Goal: Information Seeking & Learning: Learn about a topic

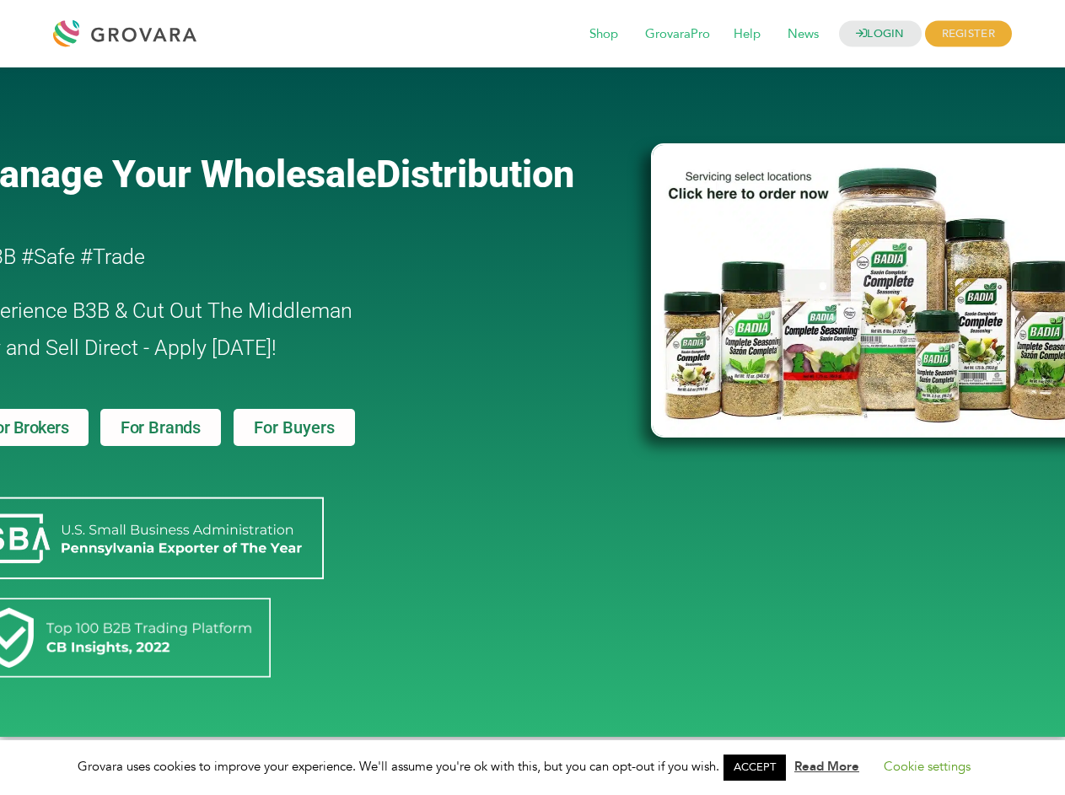
click at [760, 767] on link "ACCEPT" at bounding box center [754, 767] width 62 height 26
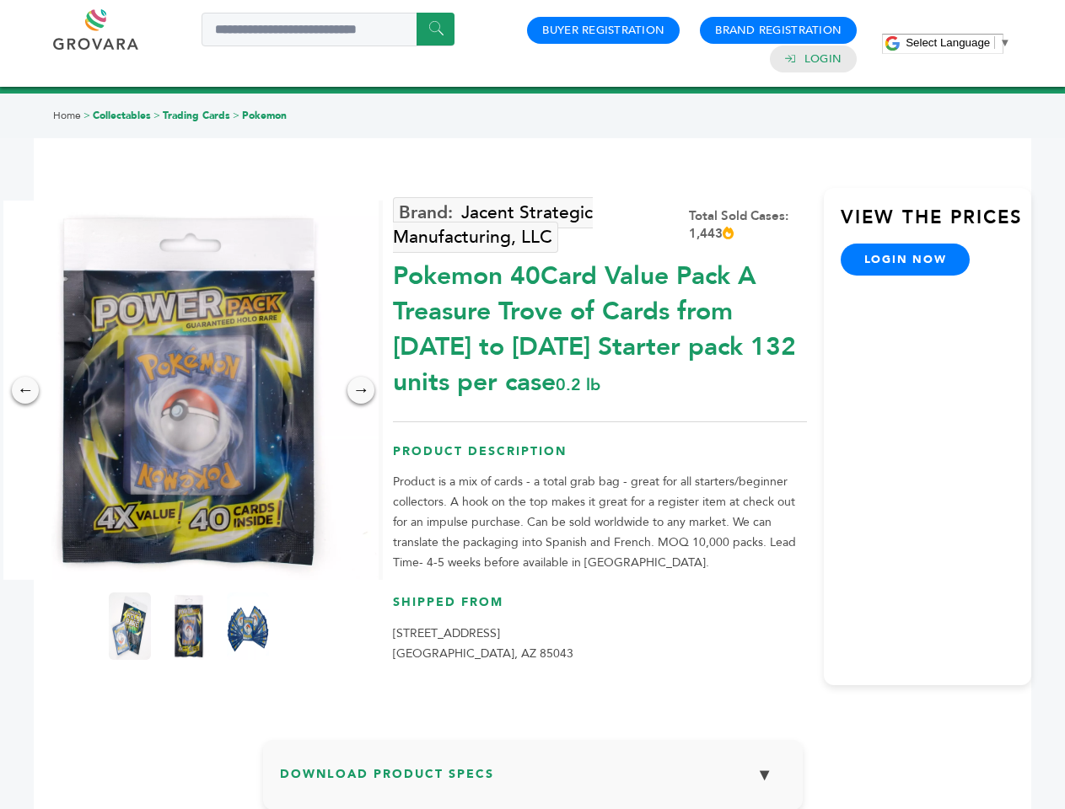
click at [958, 42] on span "Select Language" at bounding box center [947, 42] width 84 height 13
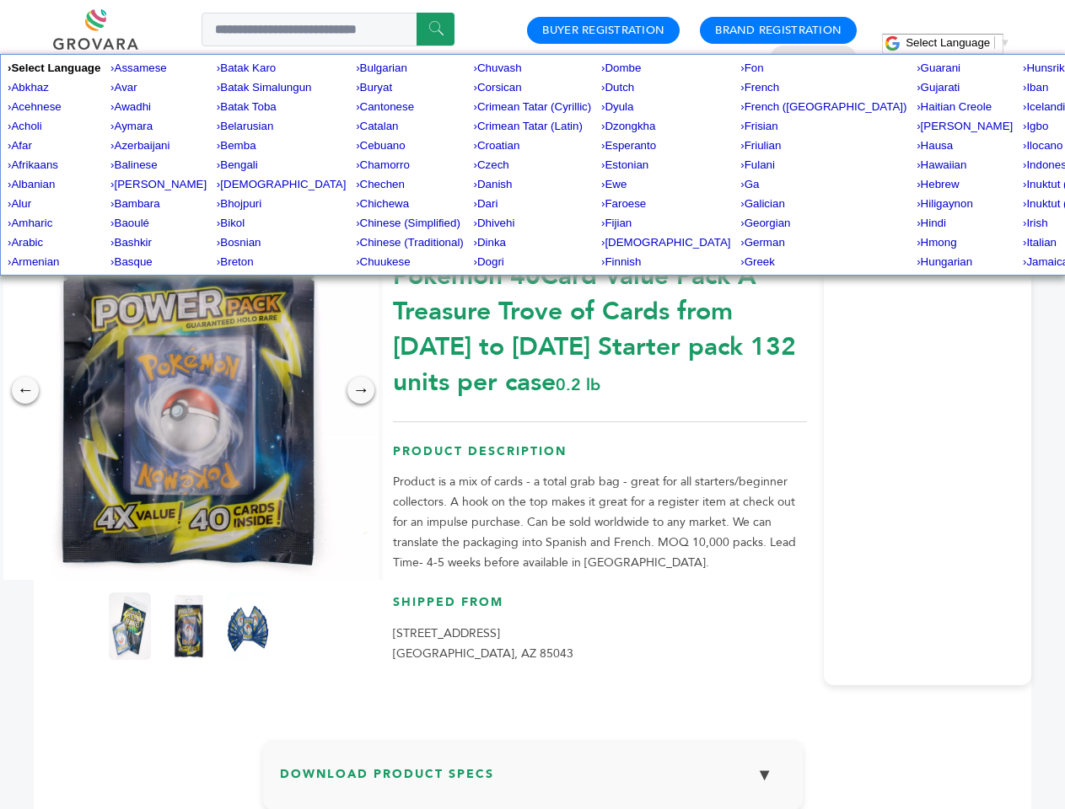
click at [189, 390] on img at bounding box center [188, 390] width 379 height 379
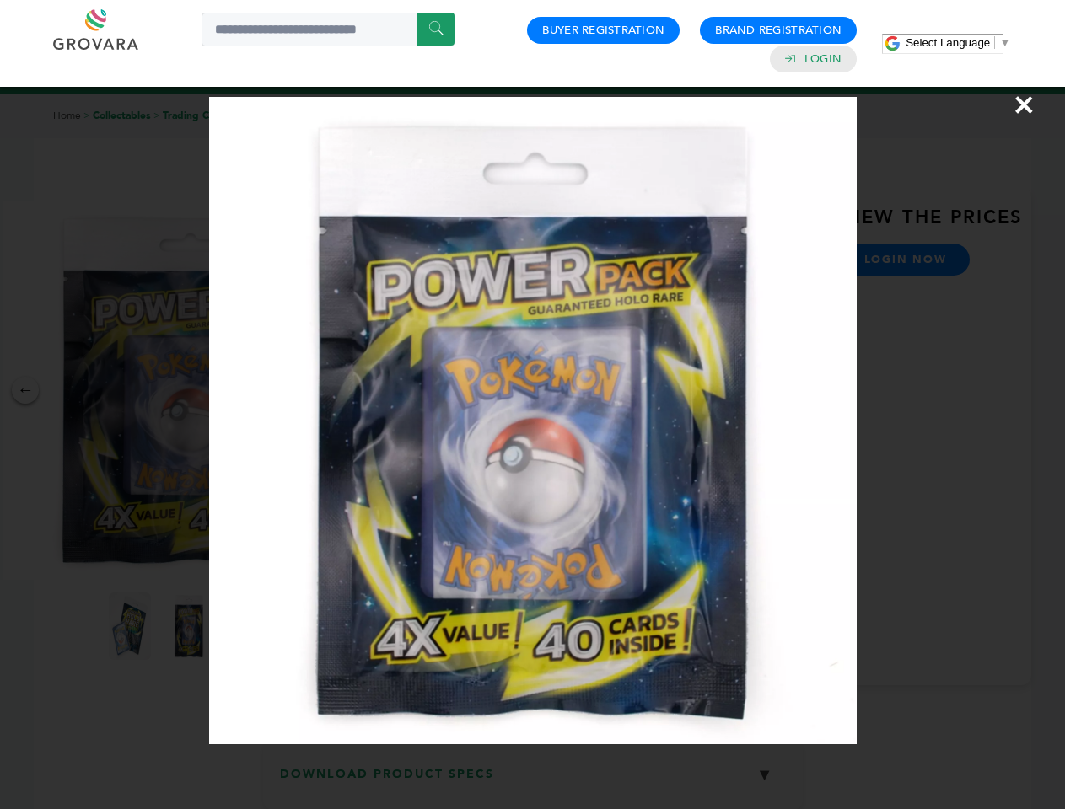
click at [25, 390] on div "×" at bounding box center [532, 404] width 1065 height 809
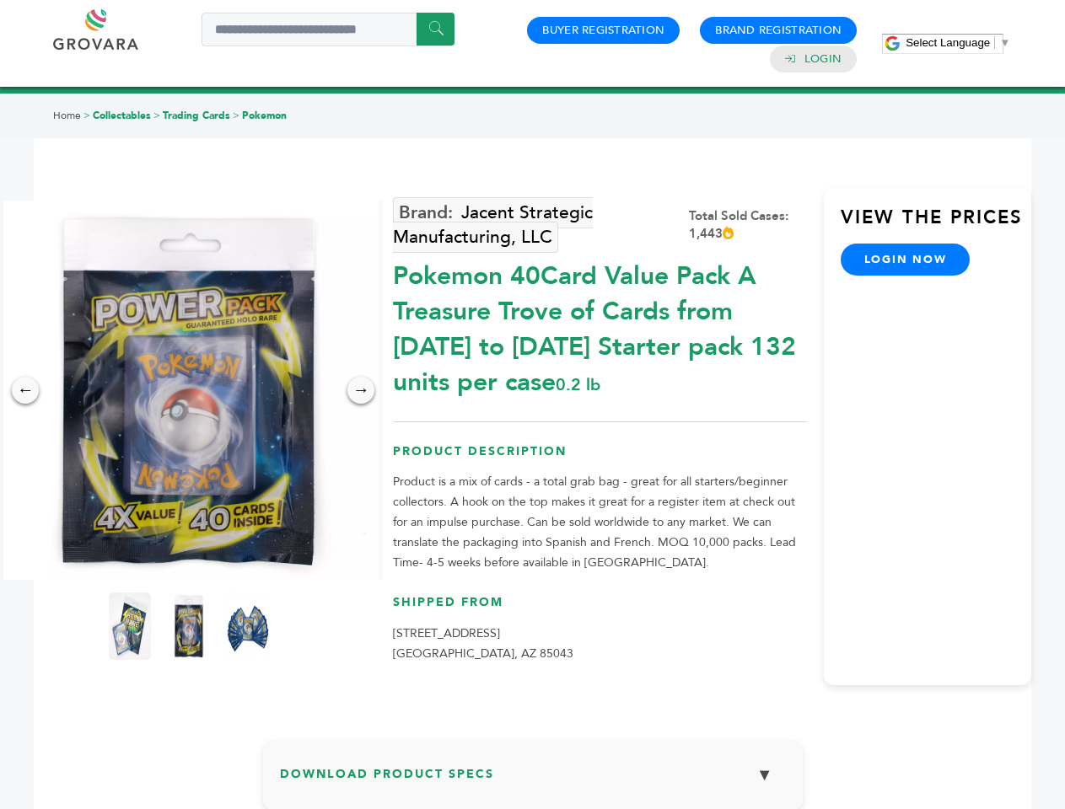
click at [361, 390] on div "→" at bounding box center [360, 390] width 27 height 27
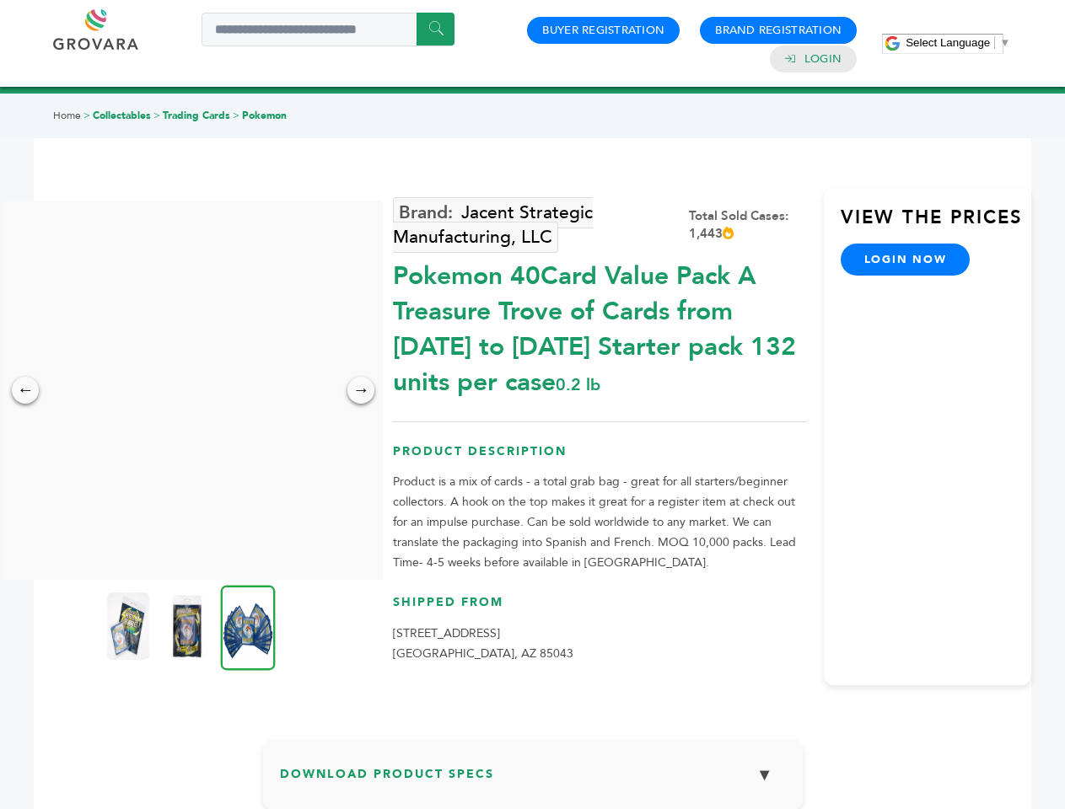
click at [130, 626] on img at bounding box center [128, 626] width 42 height 67
click at [0, 0] on div "×" at bounding box center [0, 0] width 0 height 0
click at [248, 626] on img at bounding box center [248, 627] width 55 height 85
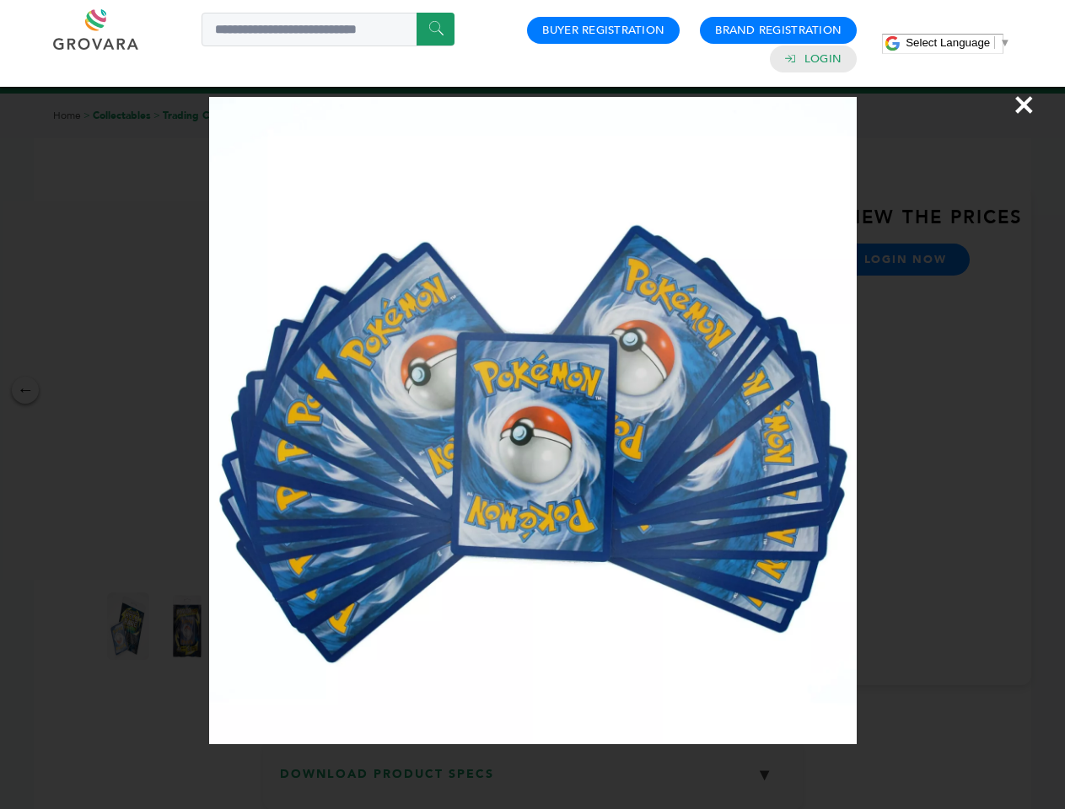
click at [533, 781] on div "×" at bounding box center [532, 404] width 1065 height 809
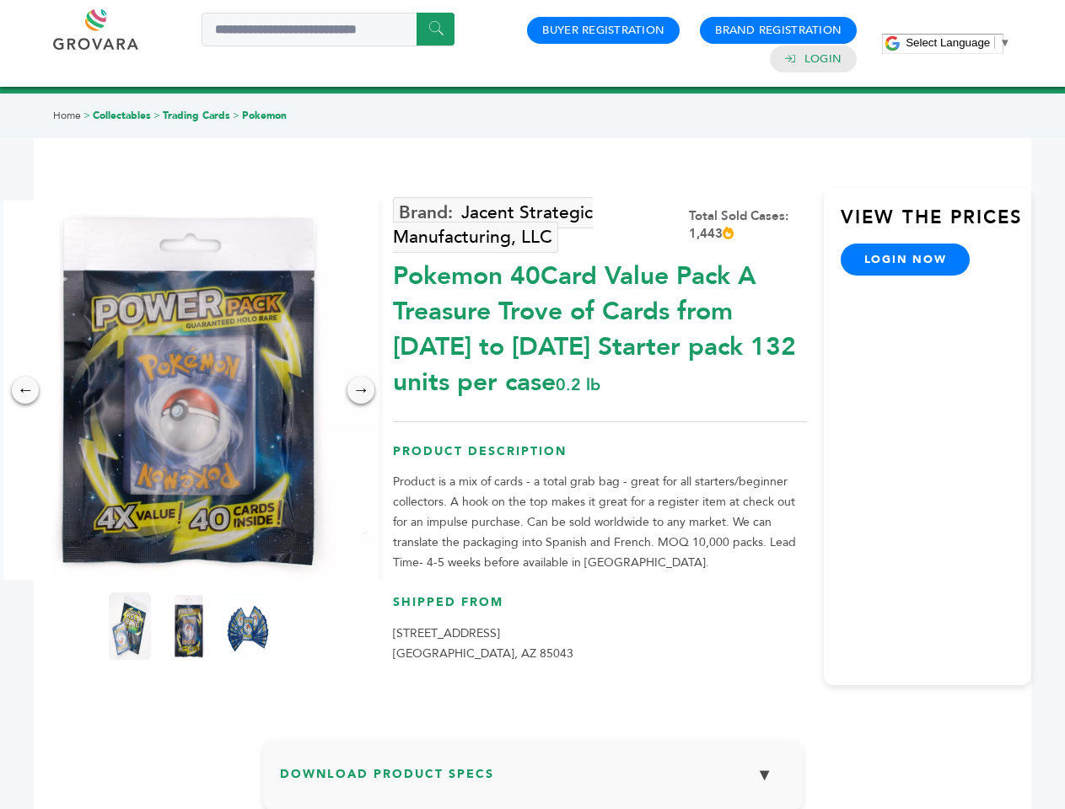
click at [958, 42] on span "Select Language" at bounding box center [947, 42] width 84 height 13
click at [189, 390] on img at bounding box center [188, 390] width 379 height 379
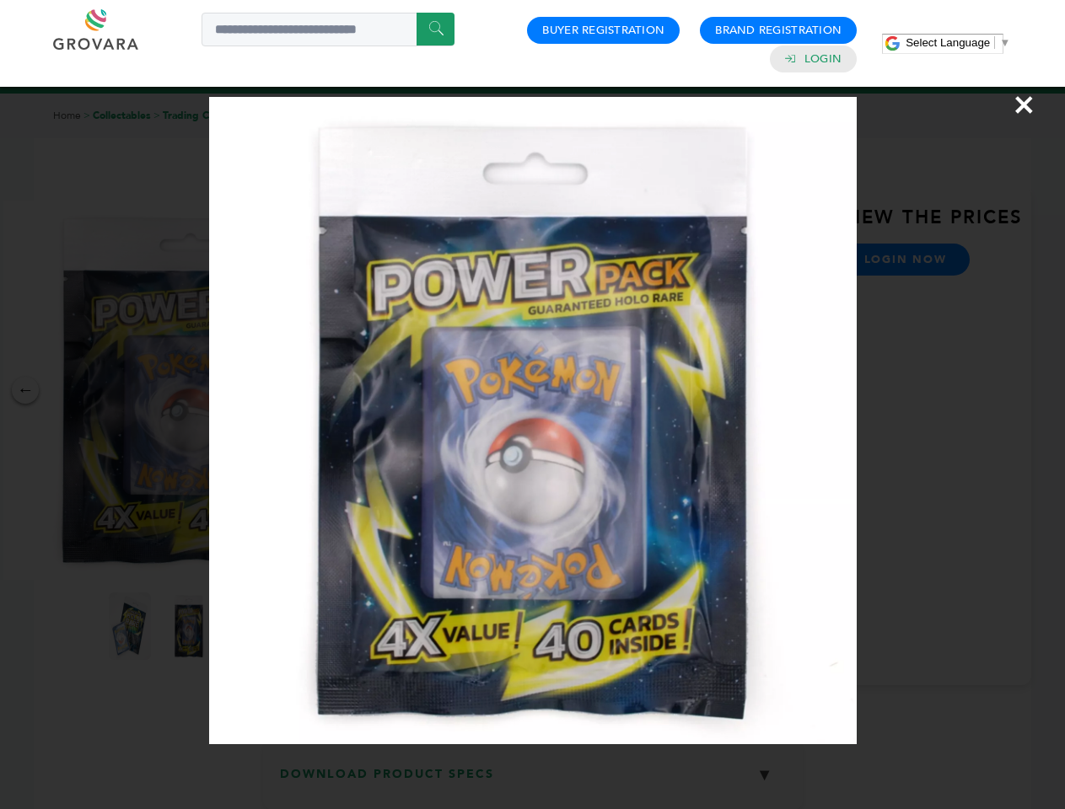
click at [25, 390] on div "×" at bounding box center [532, 404] width 1065 height 809
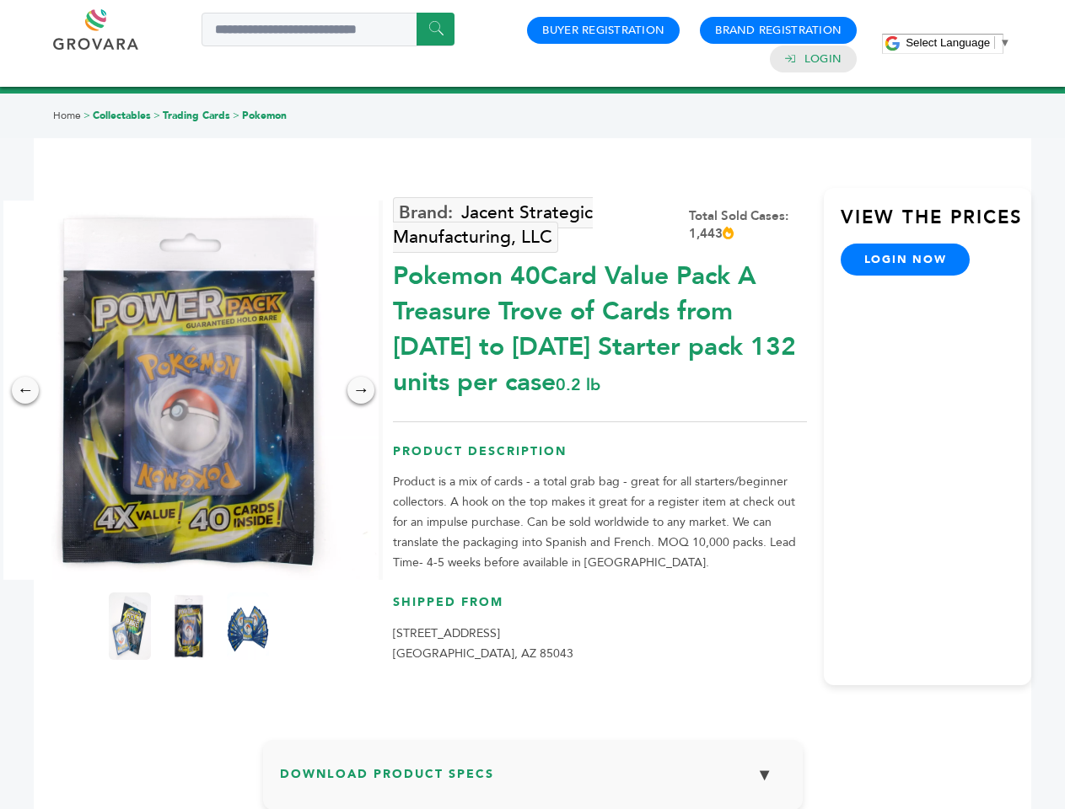
click at [958, 42] on span "Select Language" at bounding box center [947, 42] width 84 height 13
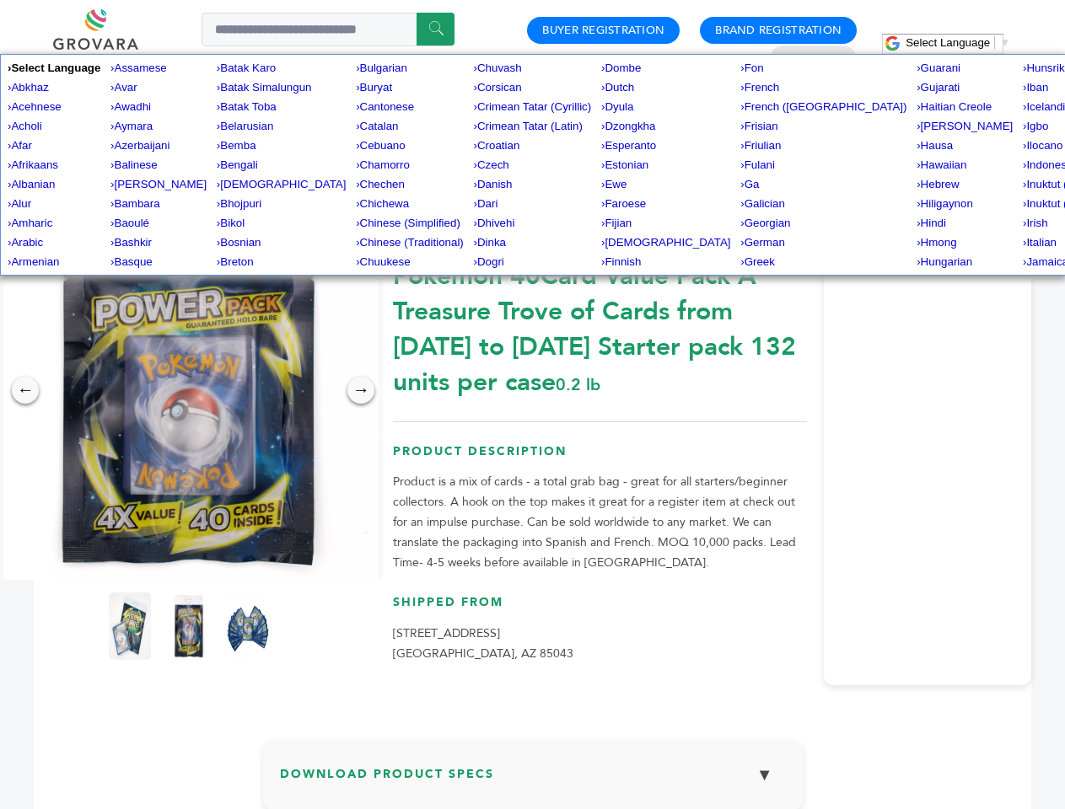
click at [189, 390] on img at bounding box center [188, 390] width 379 height 379
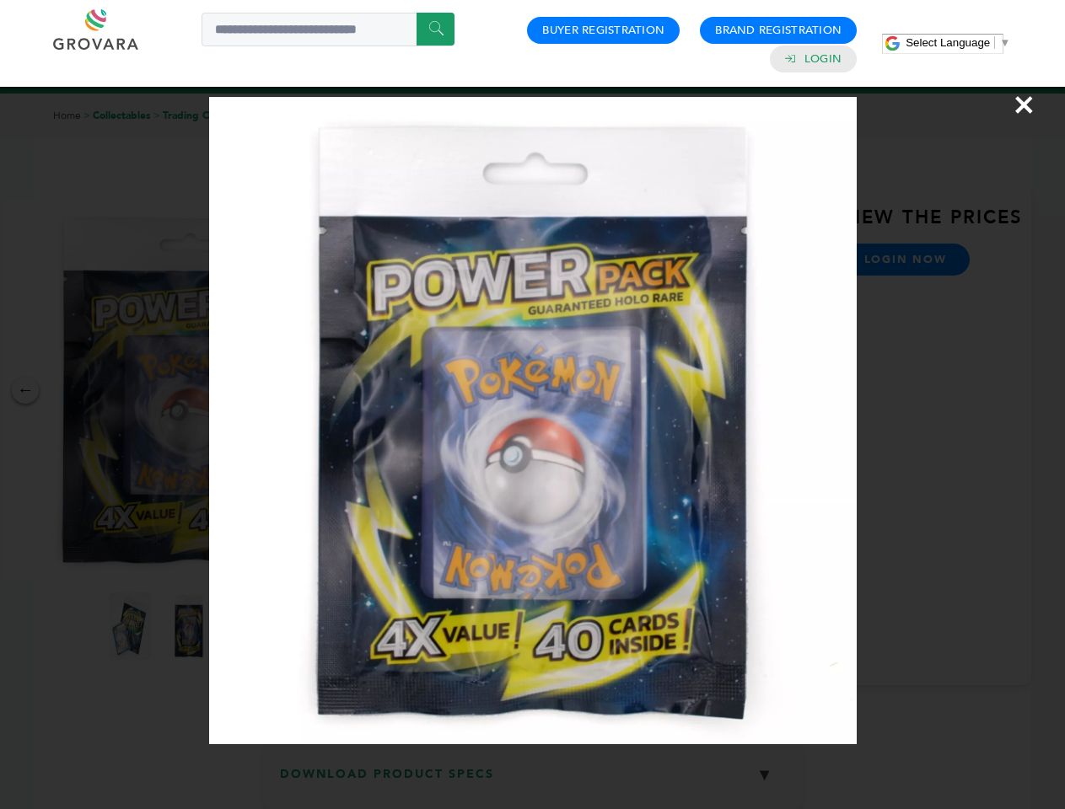
click at [25, 390] on div "×" at bounding box center [532, 404] width 1065 height 809
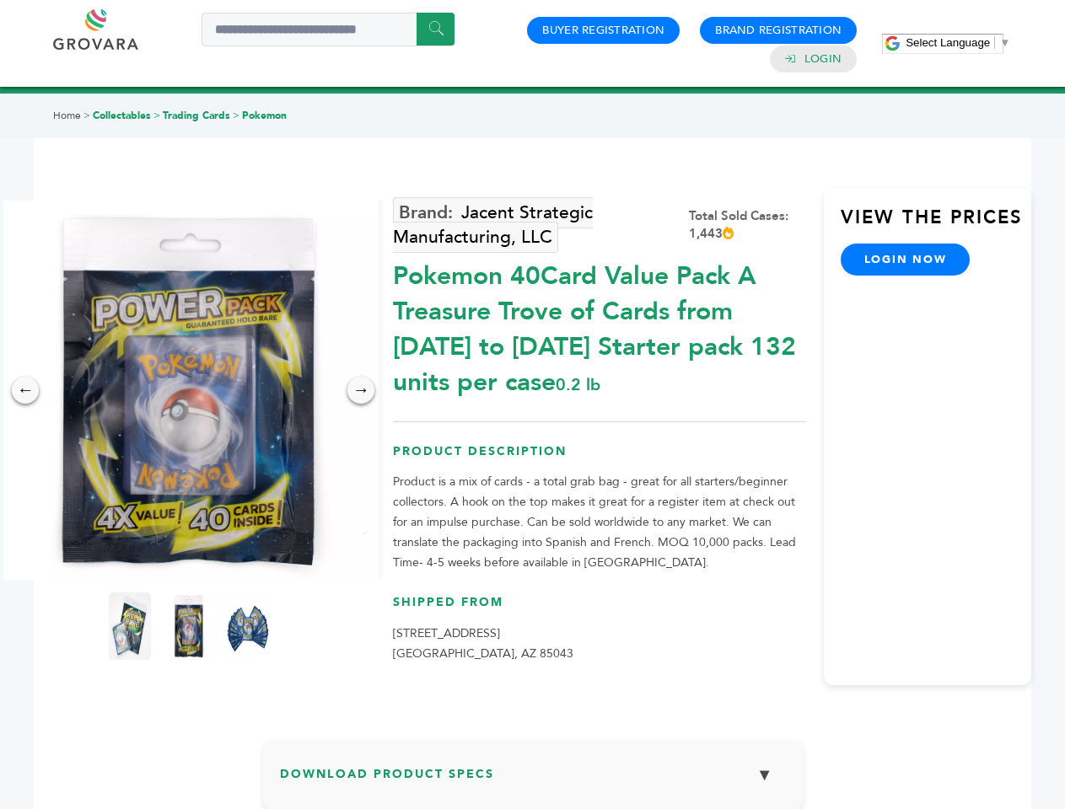
click at [361, 390] on div "→" at bounding box center [360, 390] width 27 height 27
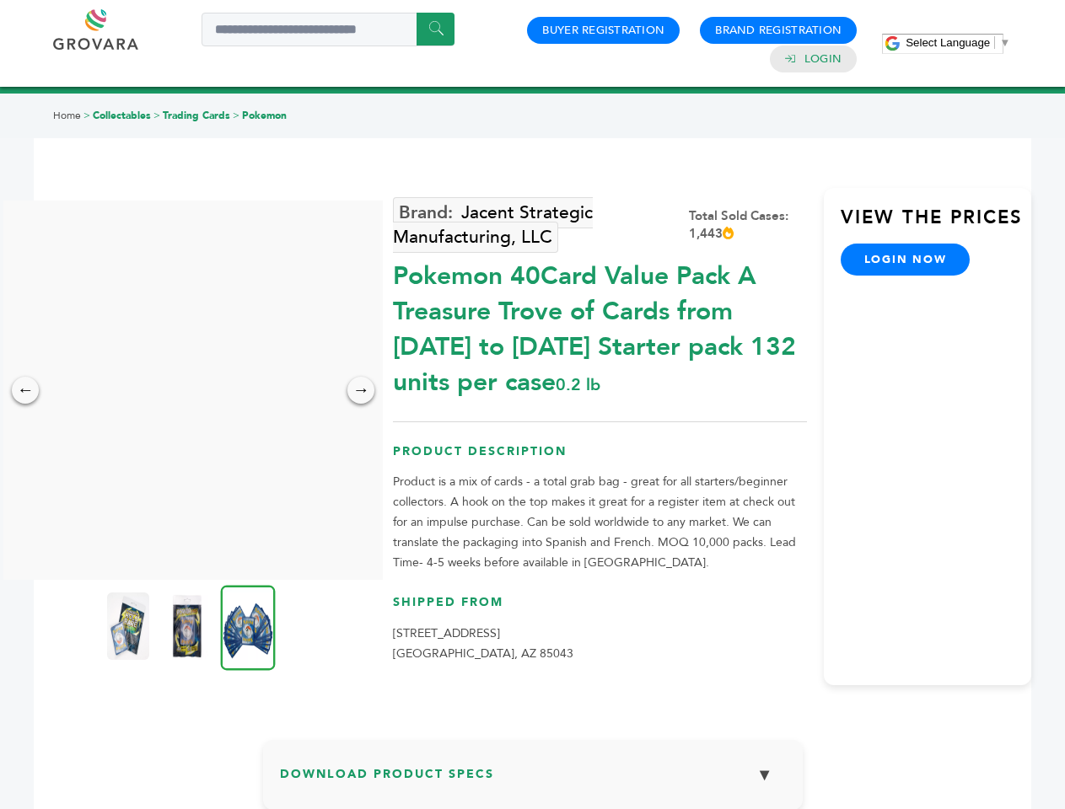
click at [130, 626] on img at bounding box center [128, 626] width 42 height 67
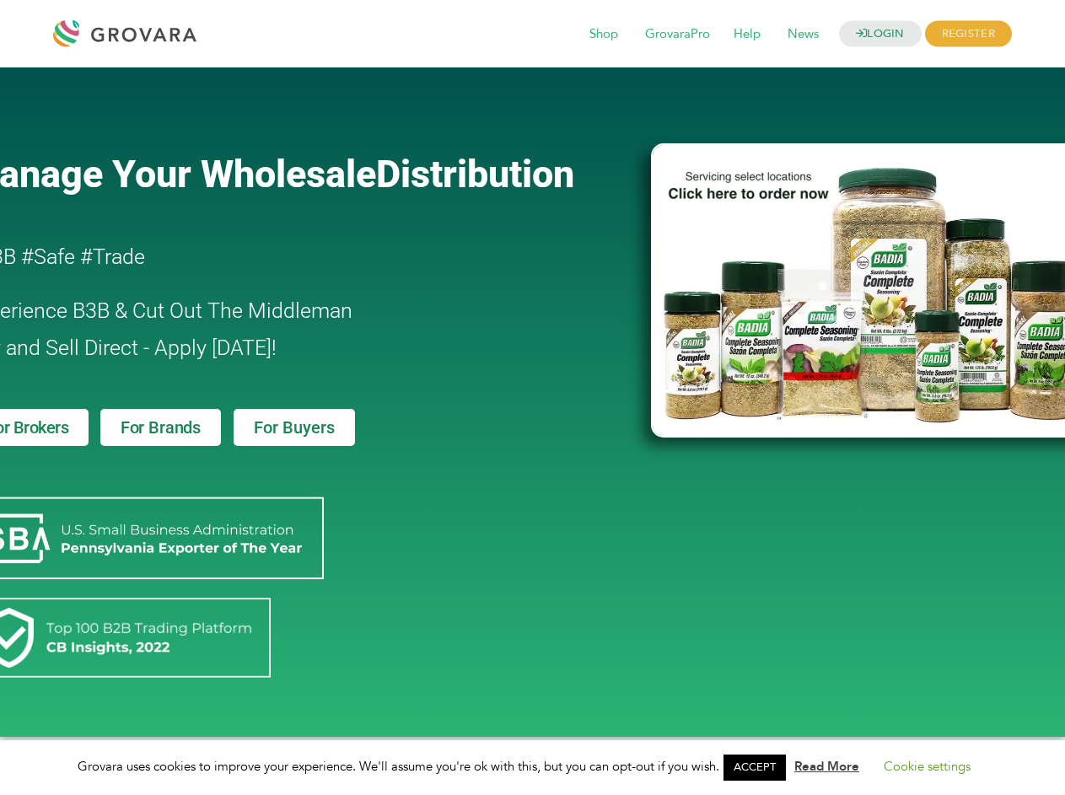
click at [760, 767] on link "ACCEPT" at bounding box center [754, 767] width 62 height 26
